Goal: Task Accomplishment & Management: Manage account settings

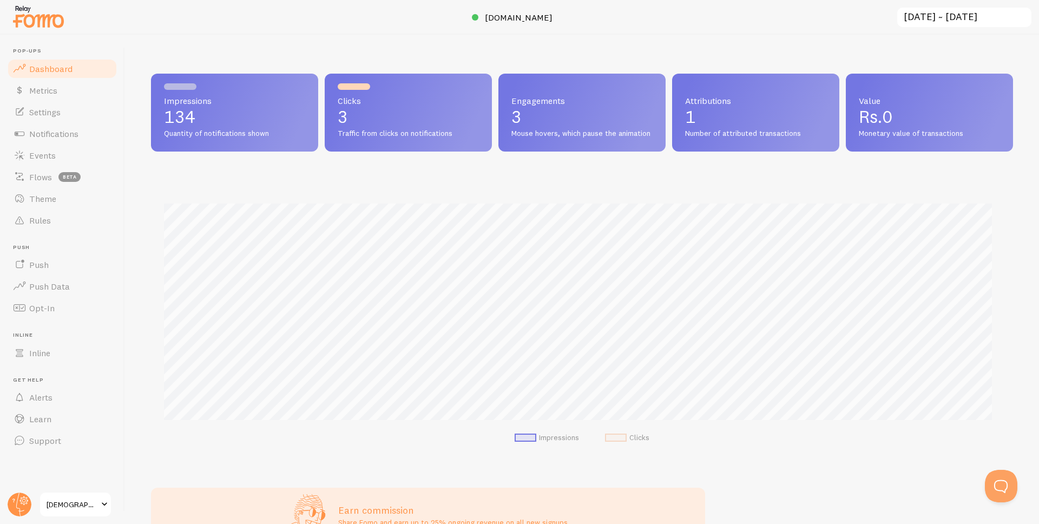
scroll to position [540901, 540332]
click at [62, 131] on span "Notifications" at bounding box center [53, 133] width 49 height 11
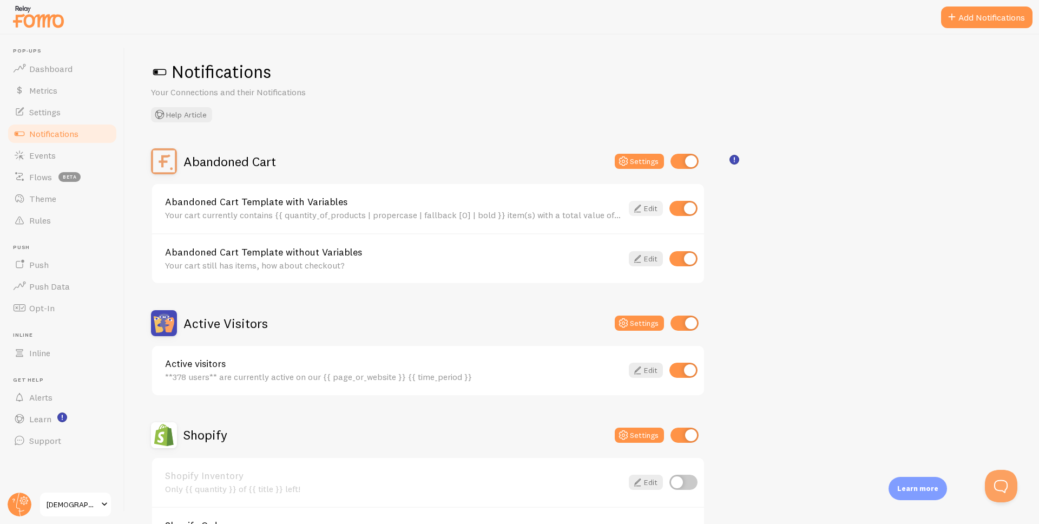
click at [636, 208] on icon at bounding box center [637, 208] width 13 height 13
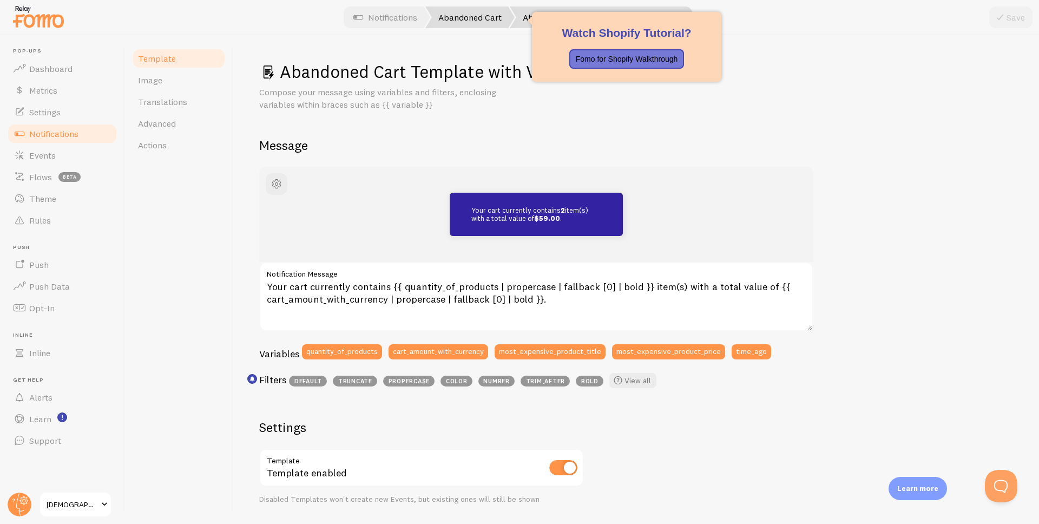
click at [441, 23] on link "Abandoned Cart" at bounding box center [469, 17] width 89 height 22
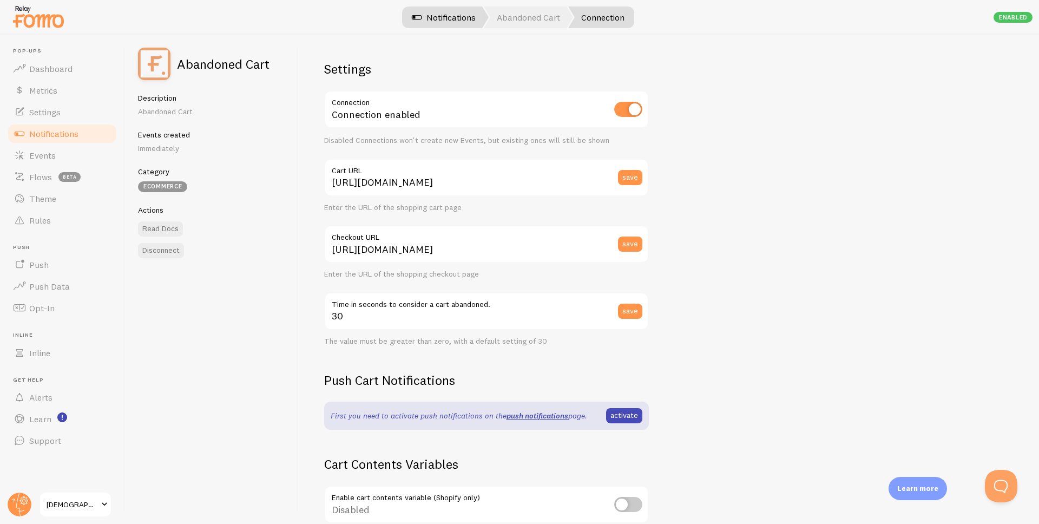
click at [429, 16] on link "Notifications" at bounding box center [444, 17] width 90 height 22
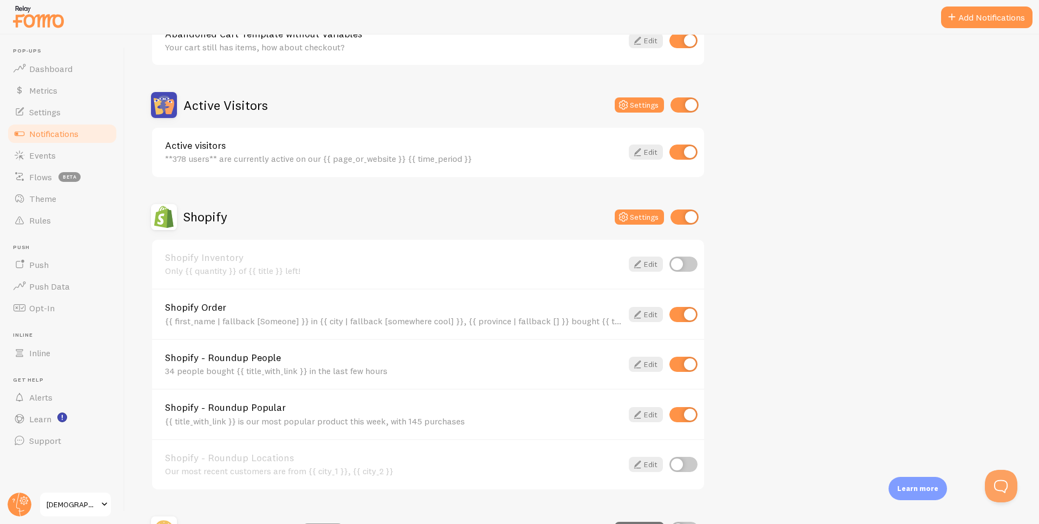
scroll to position [260, 0]
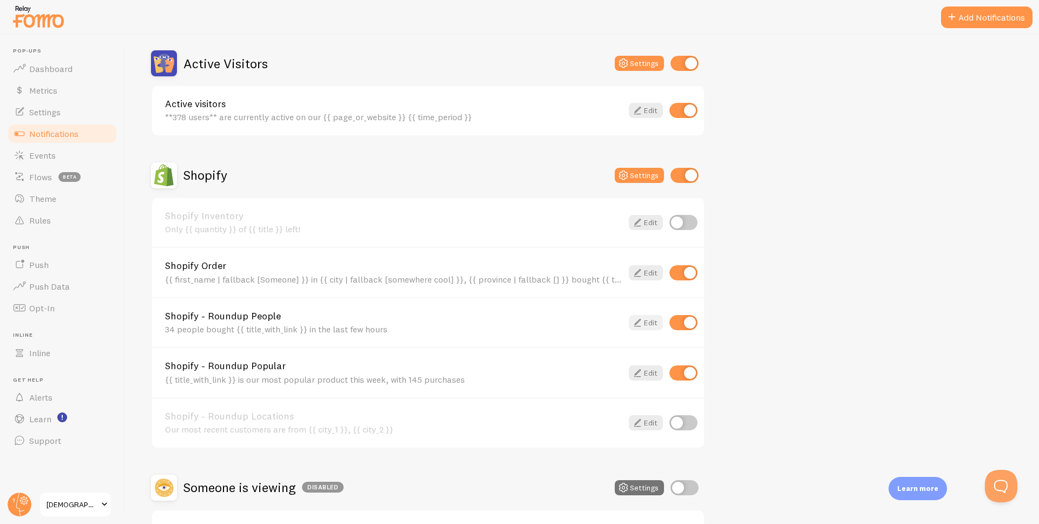
click at [654, 319] on link "Edit" at bounding box center [646, 322] width 34 height 15
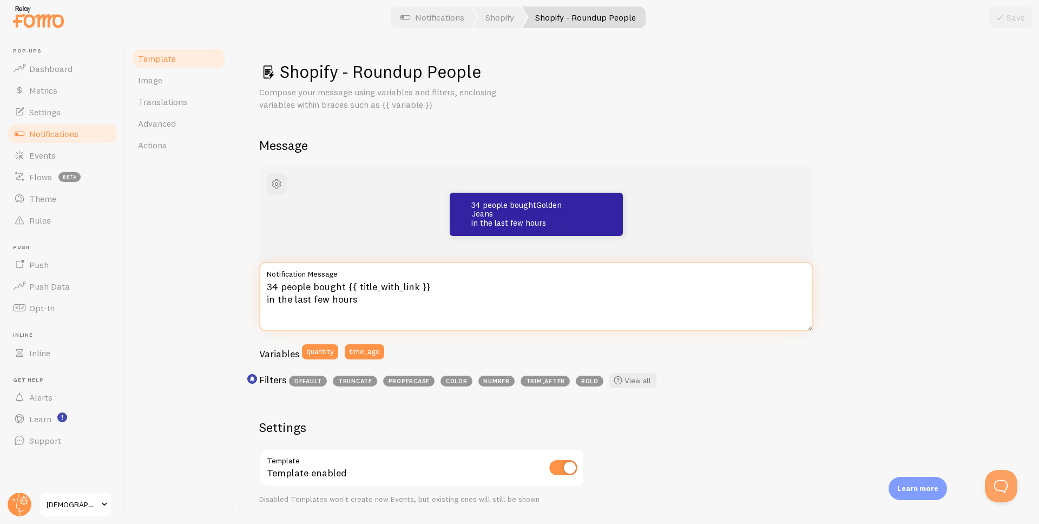
click at [312, 287] on textarea "34 people bought {{ title_with_link }} in the last few hours" at bounding box center [536, 296] width 554 height 69
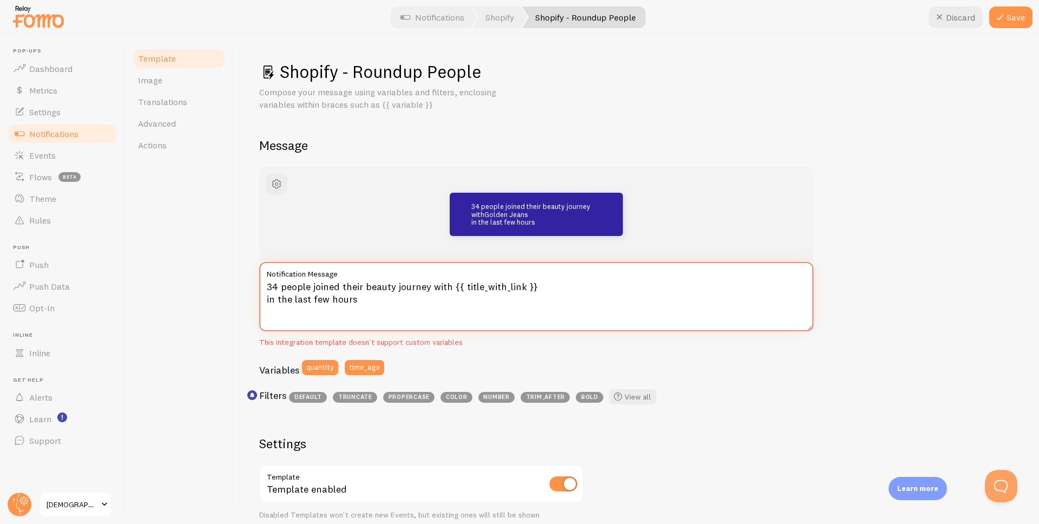
drag, startPoint x: 277, startPoint y: 286, endPoint x: 263, endPoint y: 287, distance: 14.1
click at [263, 287] on textarea "34 people joined their beauty journey with {{ title_with_link }} in the last fe…" at bounding box center [536, 296] width 554 height 69
click at [357, 297] on textarea "34 people joined their beauty journey with {{ title_with_link }} in the last fe…" at bounding box center [536, 296] width 554 height 69
drag, startPoint x: 359, startPoint y: 300, endPoint x: 259, endPoint y: 273, distance: 103.6
click at [259, 273] on div "34 people joined their beauty journey with {{ title_with_link }} in the last fe…" at bounding box center [536, 305] width 554 height 86
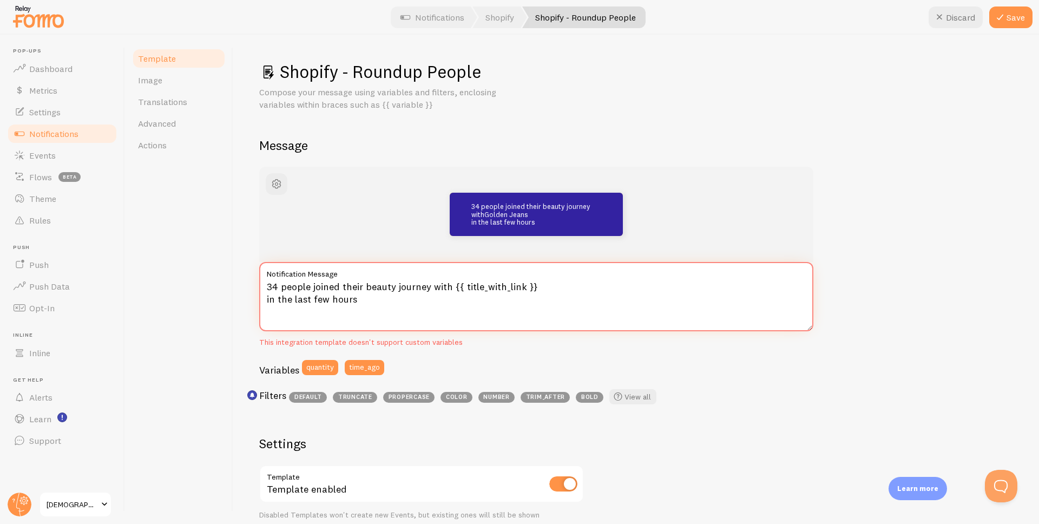
click at [301, 292] on textarea "34 people joined their beauty journey with {{ title_with_link }} in the last fe…" at bounding box center [536, 296] width 554 height 69
drag, startPoint x: 277, startPoint y: 285, endPoint x: 250, endPoint y: 283, distance: 26.6
click at [250, 283] on div "Shopify - Roundup People Compose your message using variables and filters, encl…" at bounding box center [636, 279] width 806 height 489
paste textarea "{42|47|51|58|63|69|74|82|89|97}"
type textarea "{42|47|51|58|63|69|74|82|89|97} people joined their beauty journey with {{ titl…"
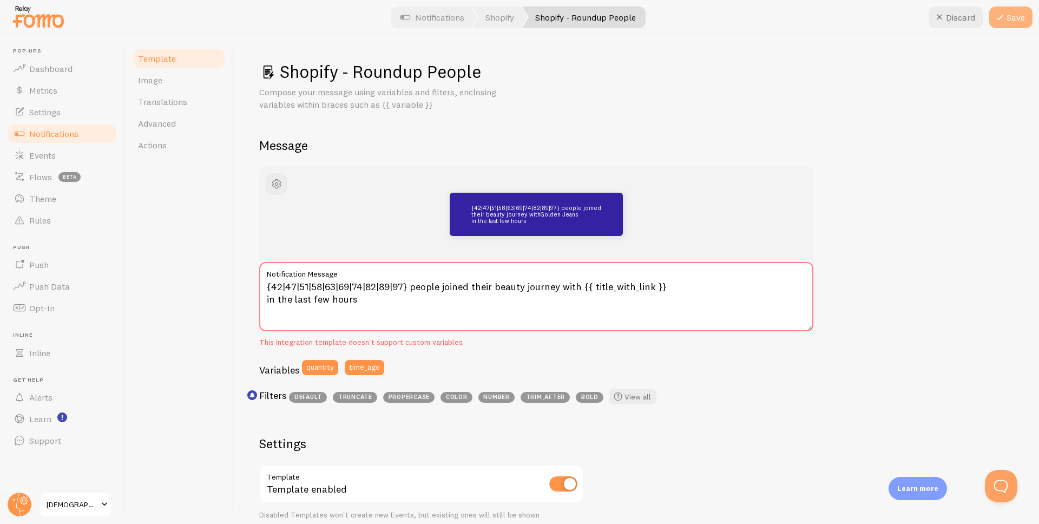
click at [1000, 23] on icon at bounding box center [1000, 17] width 13 height 13
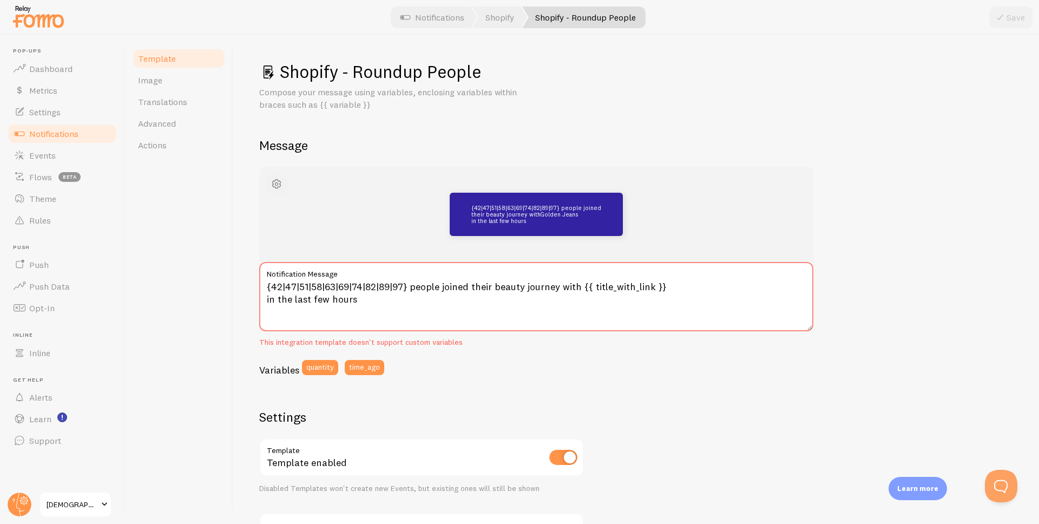
click at [275, 183] on span "button" at bounding box center [276, 184] width 13 height 13
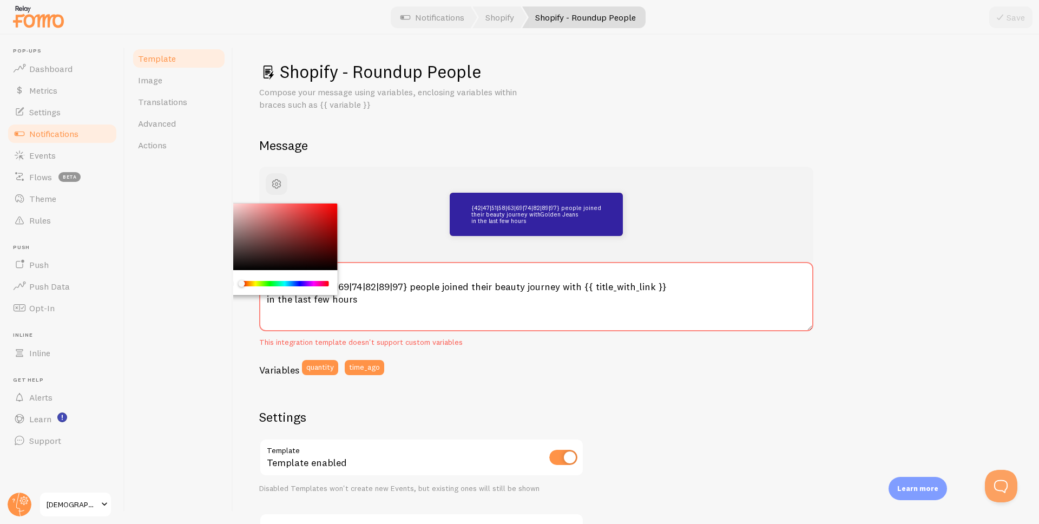
click at [202, 177] on div "Template Image Translations Advanced Actions" at bounding box center [179, 279] width 108 height 489
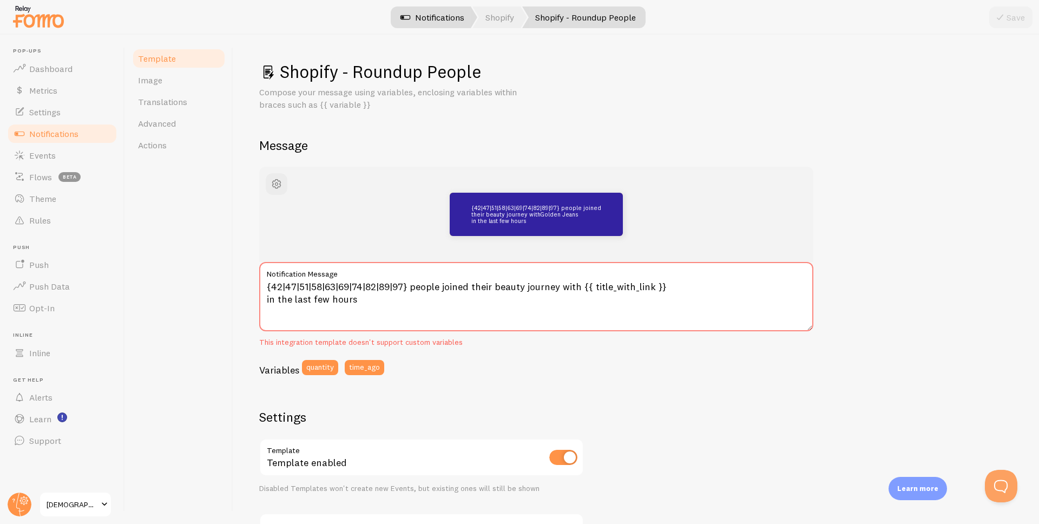
click at [421, 18] on link "Notifications" at bounding box center [432, 17] width 90 height 22
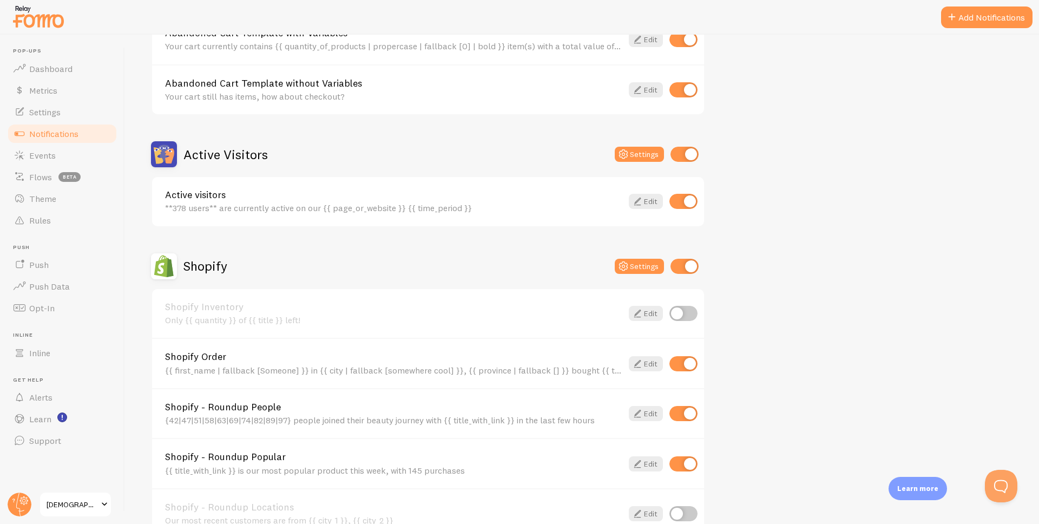
scroll to position [153, 0]
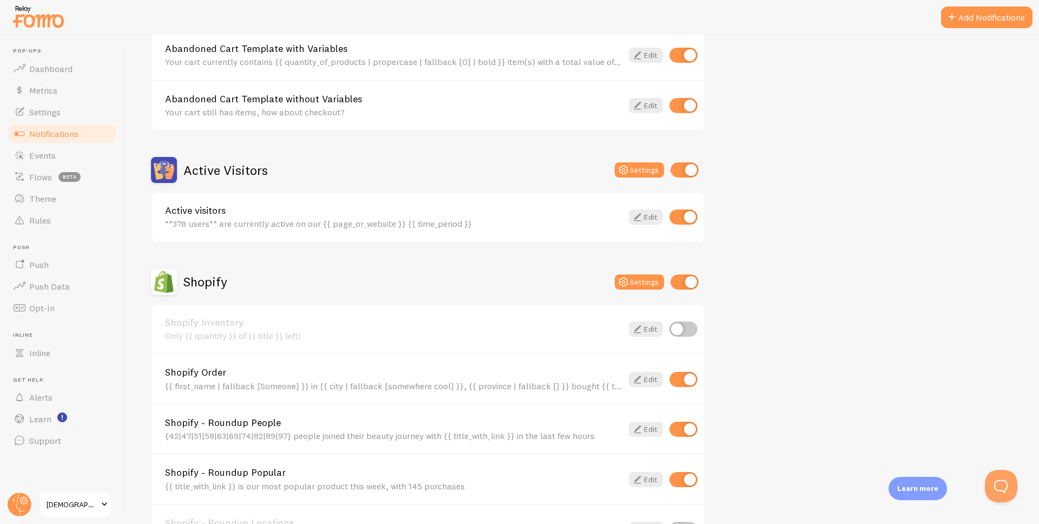
click at [680, 379] on input "checkbox" at bounding box center [683, 379] width 28 height 15
checkbox input "false"
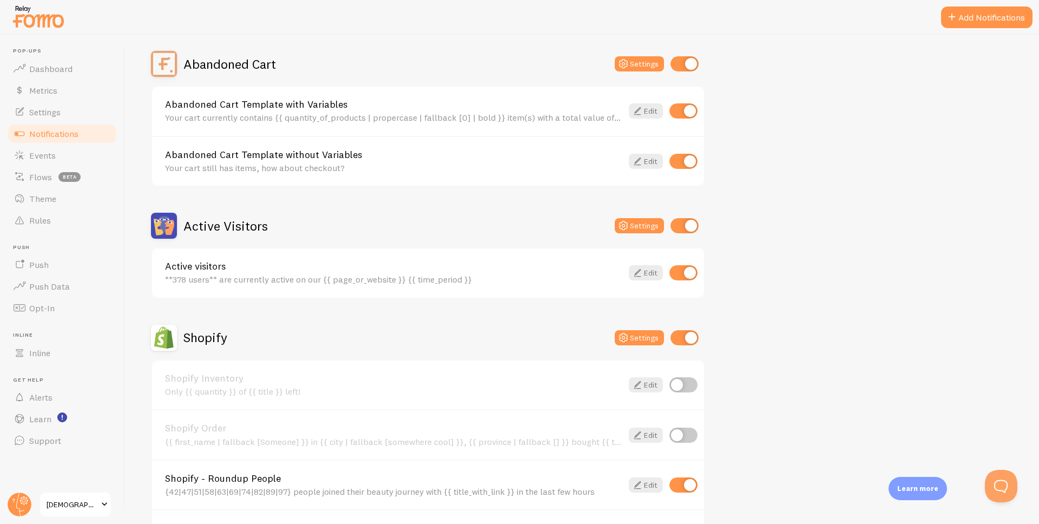
scroll to position [348, 0]
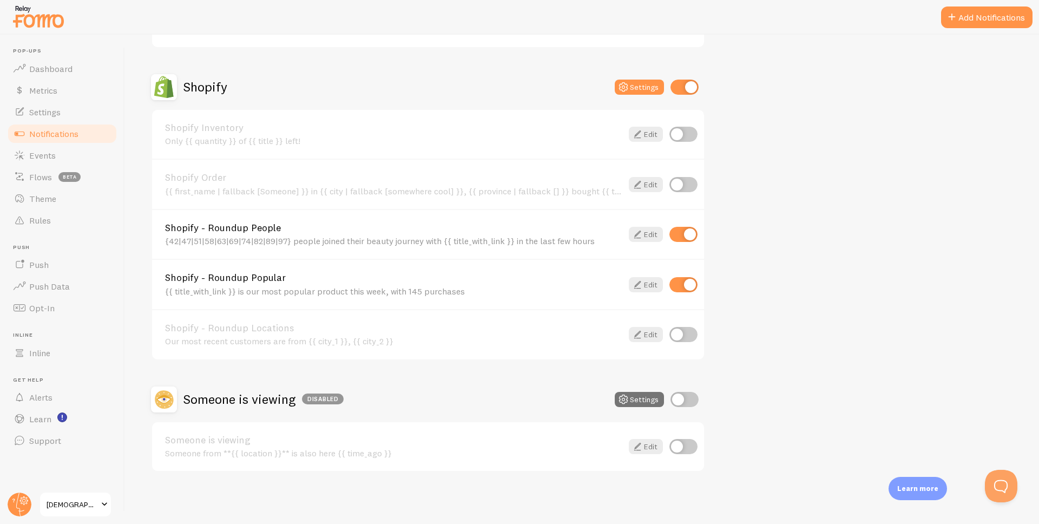
click at [656, 243] on div "Shopify - Roundup People {42|47|51|58|63|69|74|82|89|97} people joined their be…" at bounding box center [428, 234] width 552 height 50
click at [645, 233] on link "Edit" at bounding box center [646, 234] width 34 height 15
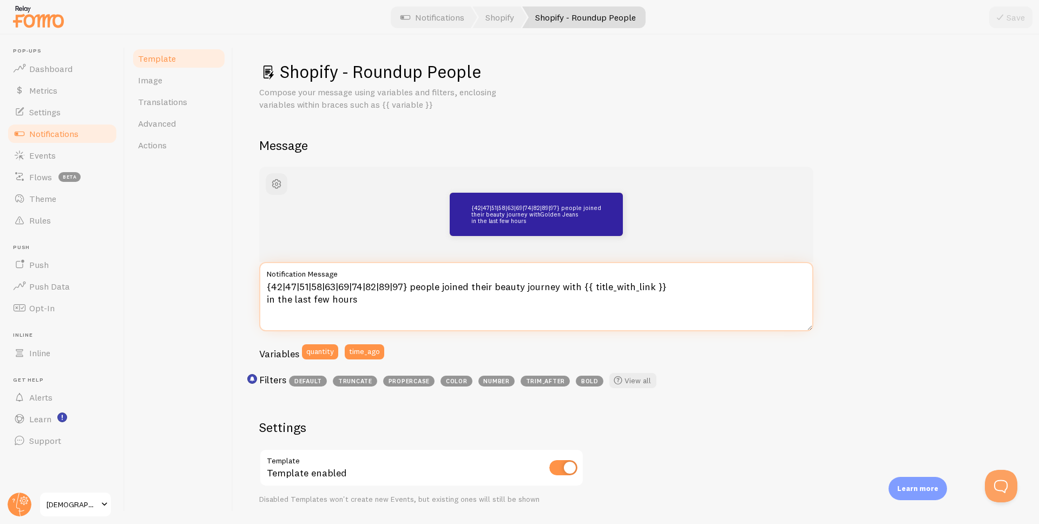
drag, startPoint x: 402, startPoint y: 286, endPoint x: 250, endPoint y: 271, distance: 152.2
click at [250, 271] on div "Shopify - Roundup People Compose your message using variables and filters, encl…" at bounding box center [636, 279] width 806 height 489
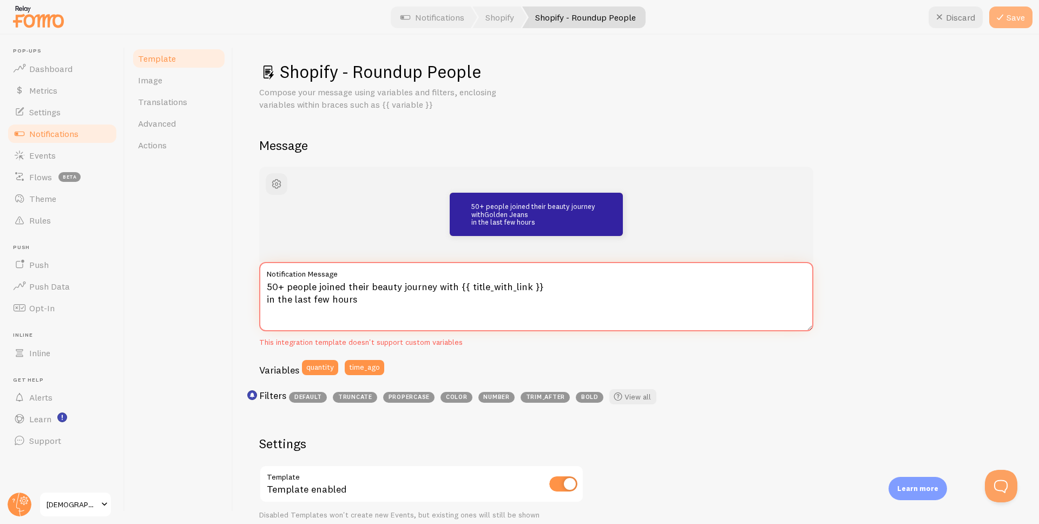
type textarea "50+ people joined their beauty journey with {{ title_with_link }} in the last f…"
click at [997, 18] on icon at bounding box center [1000, 17] width 13 height 13
